Goal: Task Accomplishment & Management: Use online tool/utility

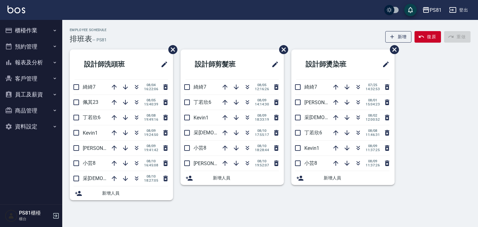
click at [22, 35] on button "櫃檯作業" at bounding box center [30, 30] width 57 height 16
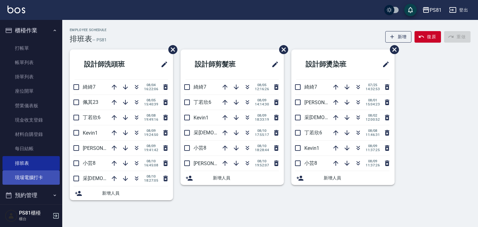
click at [24, 175] on link "現場電腦打卡" at bounding box center [30, 177] width 57 height 14
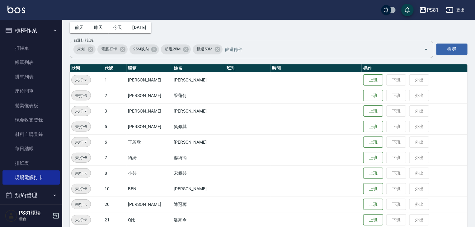
scroll to position [62, 0]
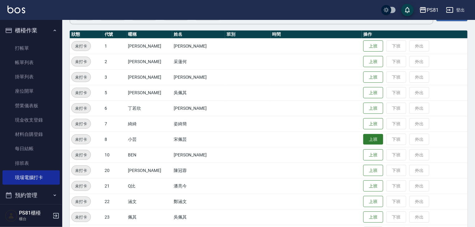
click at [363, 140] on button "上班" at bounding box center [373, 139] width 20 height 11
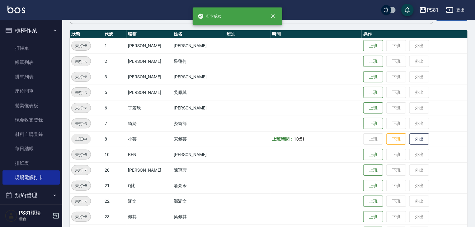
scroll to position [93, 0]
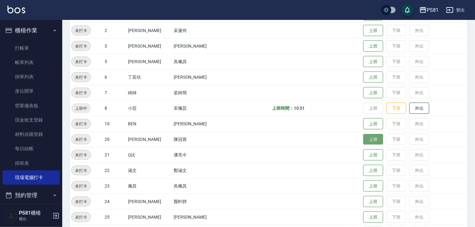
click at [370, 137] on button "上班" at bounding box center [373, 139] width 20 height 11
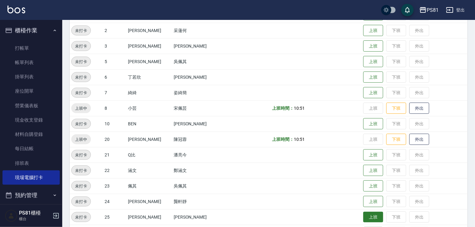
click at [370, 216] on button "上班" at bounding box center [373, 217] width 20 height 11
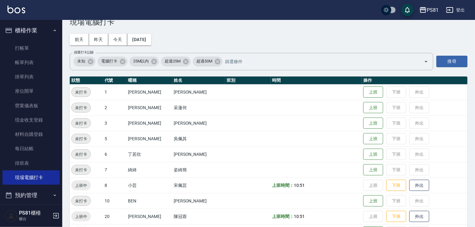
scroll to position [0, 0]
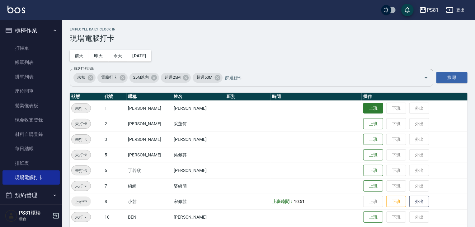
click at [365, 107] on button "上班" at bounding box center [373, 108] width 20 height 11
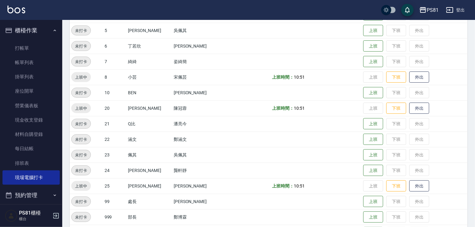
scroll to position [161, 0]
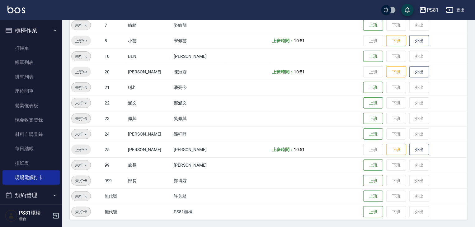
drag, startPoint x: 277, startPoint y: 196, endPoint x: 251, endPoint y: 190, distance: 25.9
click at [251, 191] on td at bounding box center [247, 197] width 45 height 16
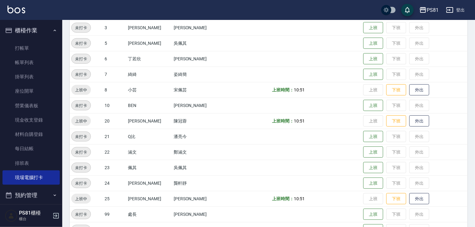
scroll to position [5, 0]
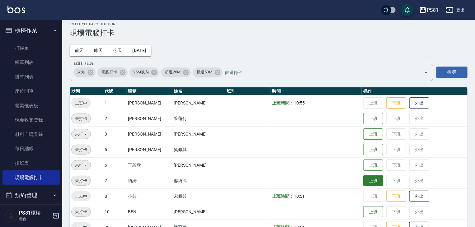
click at [363, 179] on button "上班" at bounding box center [373, 180] width 20 height 11
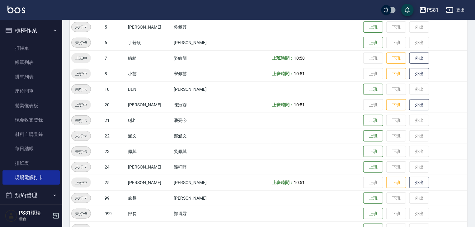
scroll to position [130, 0]
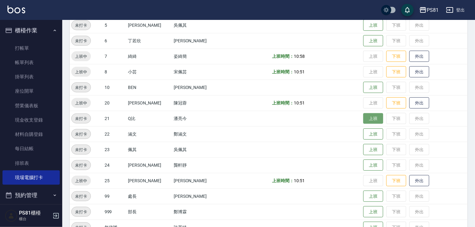
click at [363, 116] on button "上班" at bounding box center [373, 118] width 20 height 11
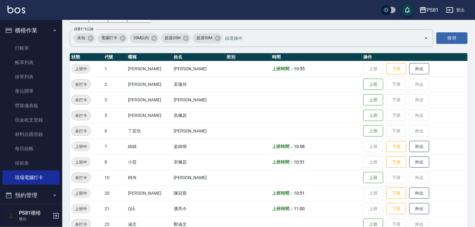
scroll to position [0, 0]
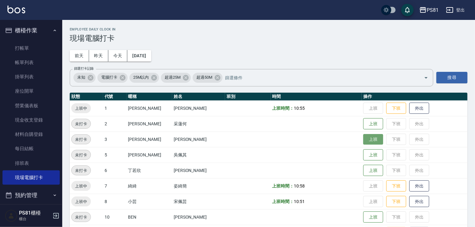
click at [363, 136] on button "上班" at bounding box center [373, 139] width 20 height 11
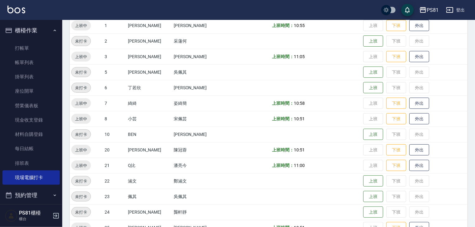
scroll to position [93, 0]
